Goal: Find specific page/section: Find specific page/section

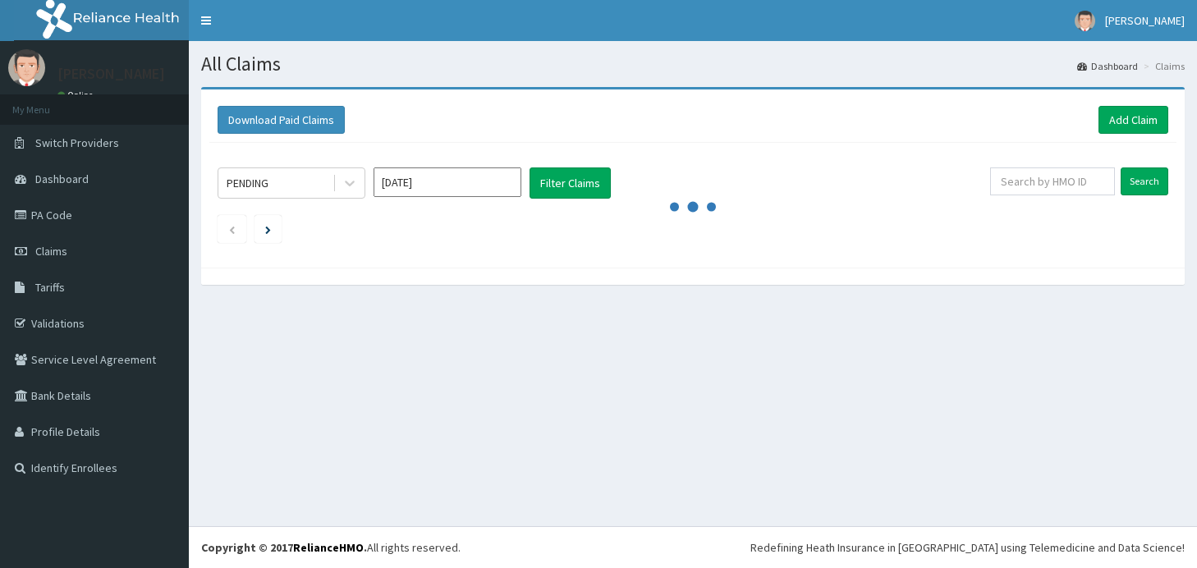
click at [84, 214] on link "PA Code" at bounding box center [94, 215] width 189 height 36
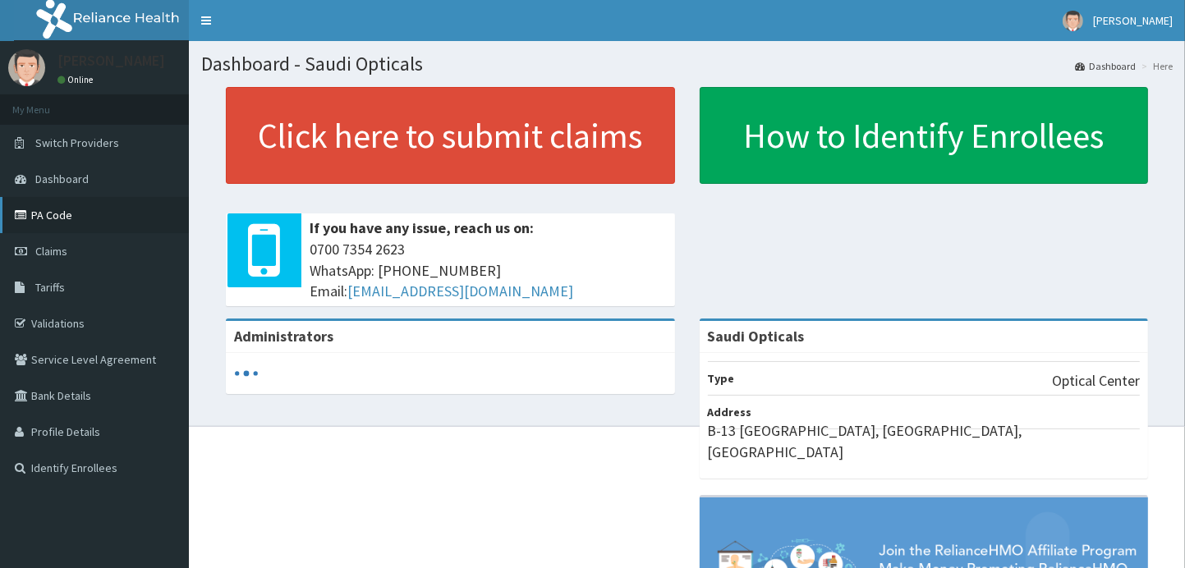
click at [61, 207] on link "PA Code" at bounding box center [94, 215] width 189 height 36
